Goal: Task Accomplishment & Management: Manage account settings

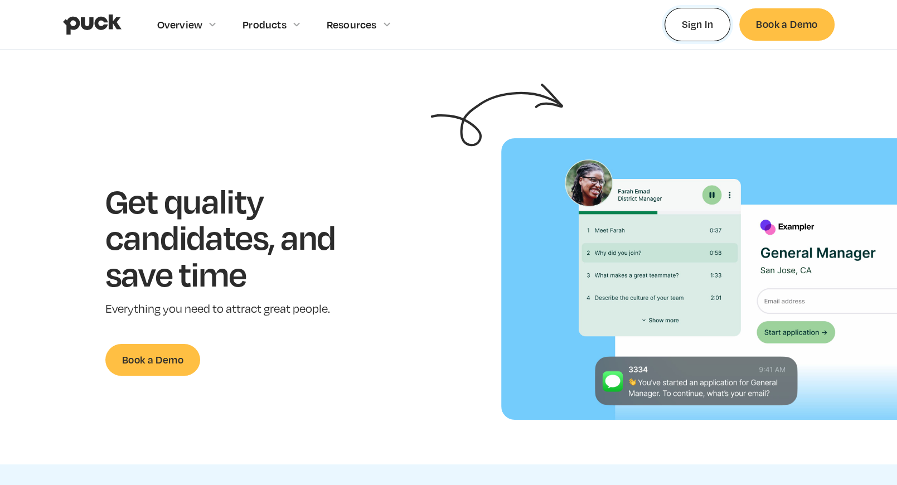
click at [681, 32] on link "Sign In" at bounding box center [698, 24] width 66 height 33
drag, startPoint x: 708, startPoint y: 26, endPoint x: 642, endPoint y: 39, distance: 67.6
click at [708, 26] on link "Sign In" at bounding box center [698, 24] width 66 height 33
click at [710, 9] on link "Sign In" at bounding box center [698, 24] width 66 height 33
